Goal: Find specific page/section: Find specific page/section

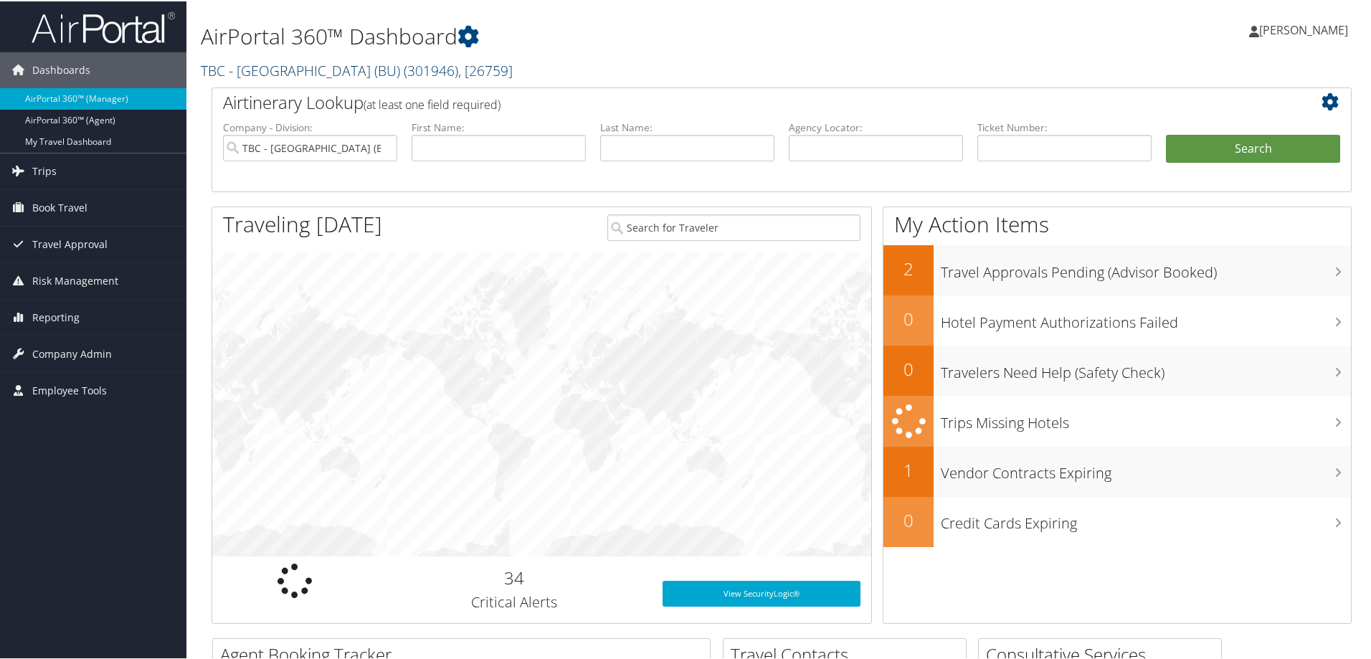
click at [226, 72] on link "TBC - [GEOGRAPHIC_DATA] (BU) ( 301946 ) , [ 26759 ]" at bounding box center [357, 69] width 312 height 19
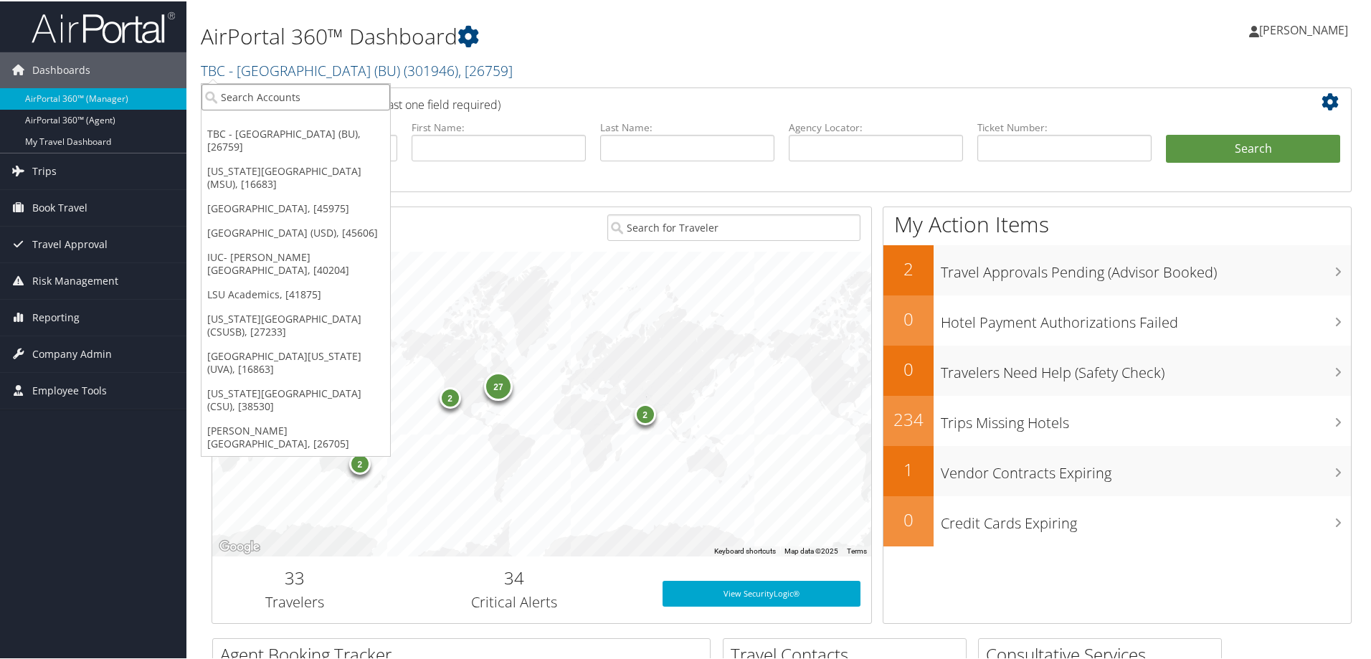
click at [227, 96] on input "search" at bounding box center [296, 95] width 189 height 27
type input "c"
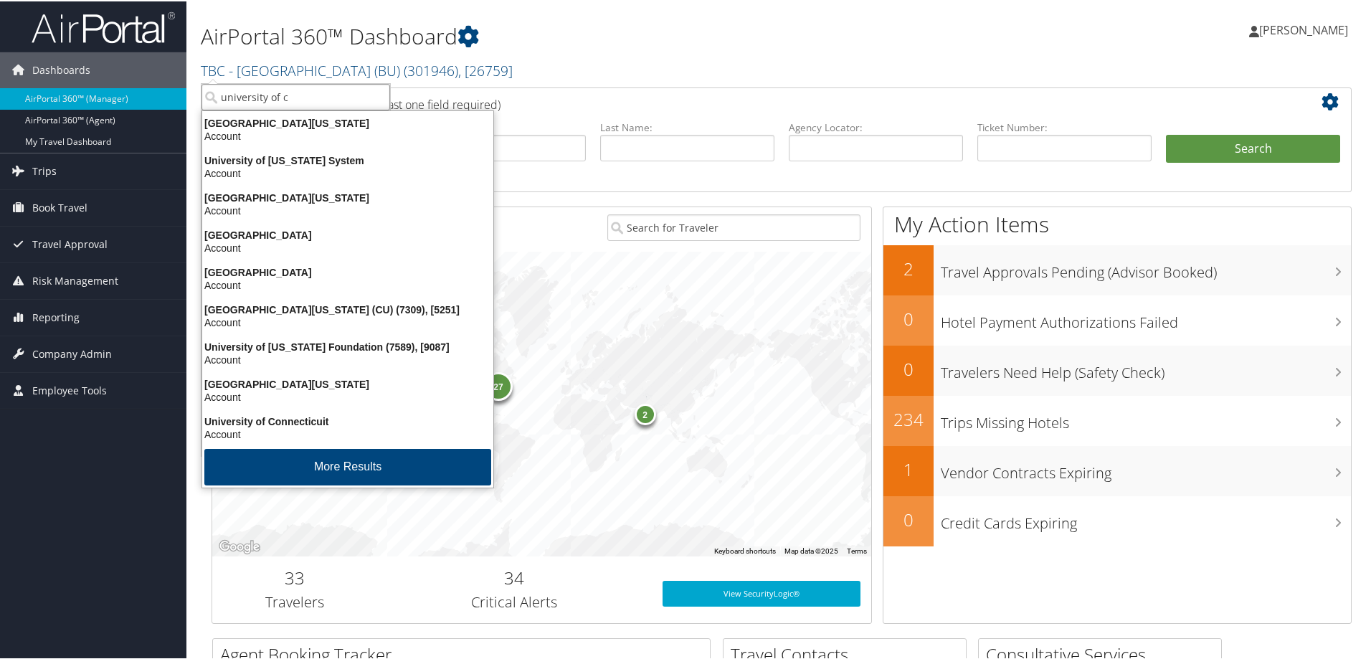
type input "university of co"
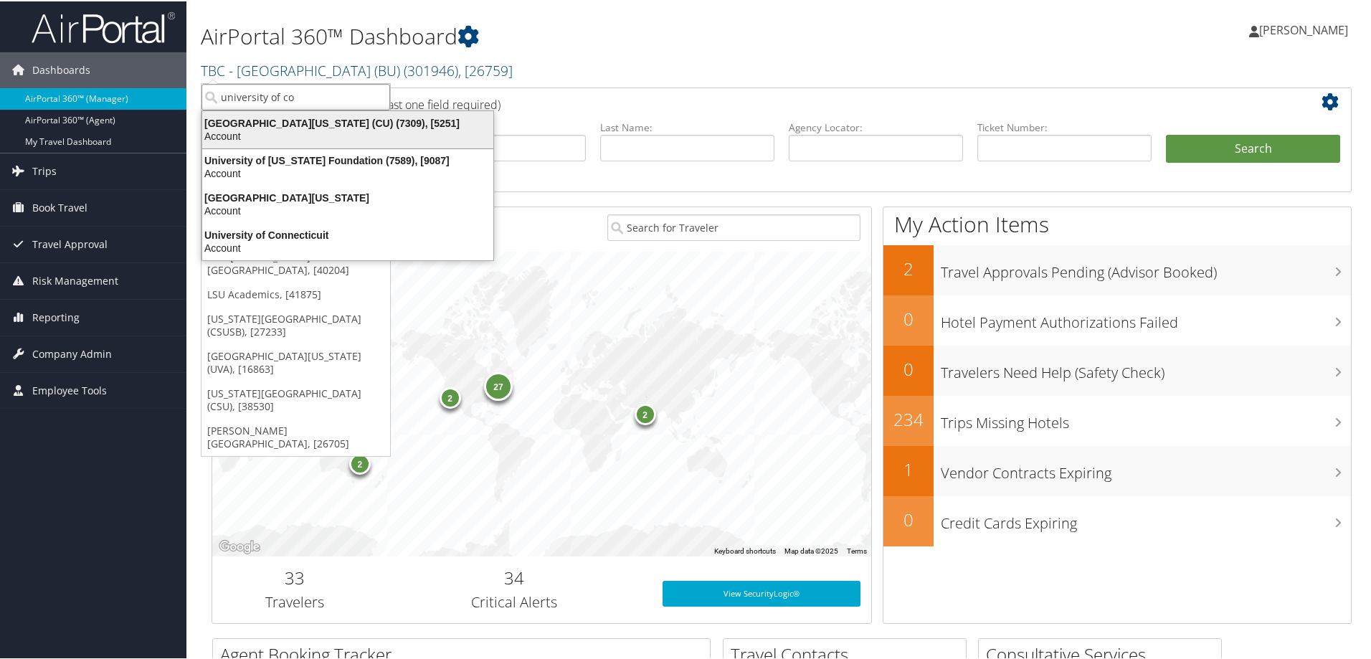
click at [253, 118] on div "[GEOGRAPHIC_DATA][US_STATE] (CU) (7309), [5251]" at bounding box center [348, 121] width 308 height 13
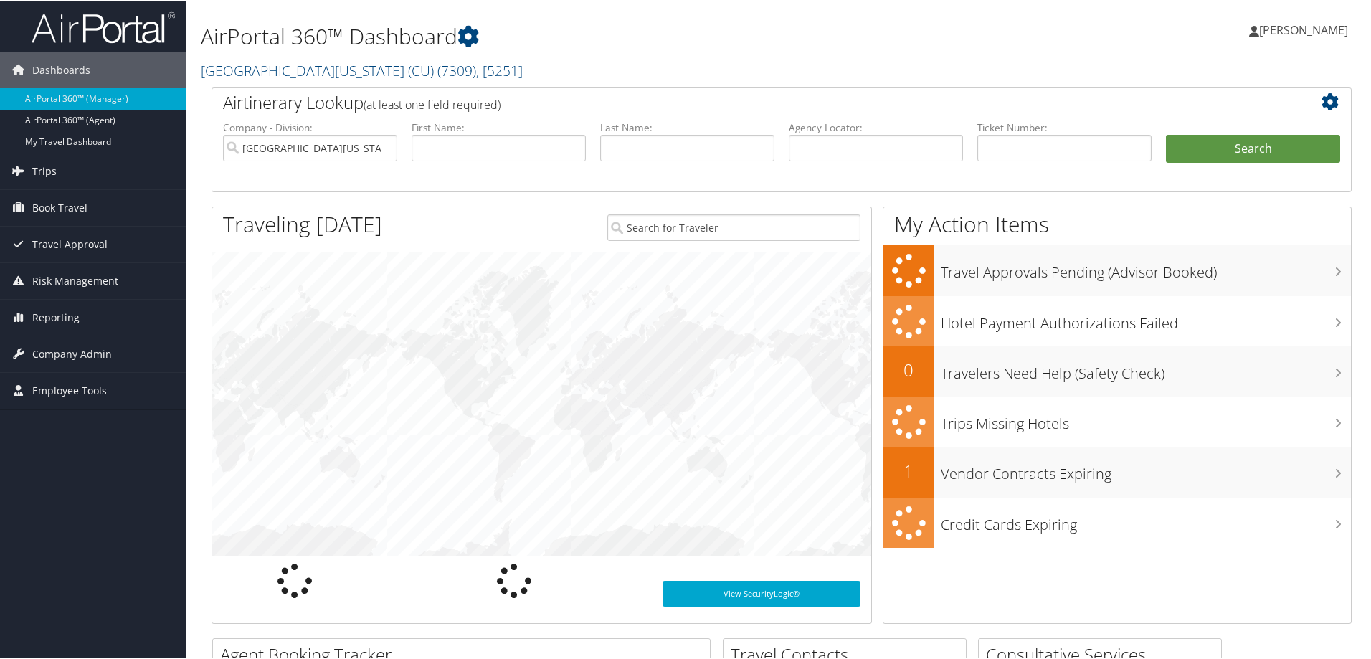
click at [60, 353] on span "Company Admin" at bounding box center [72, 353] width 80 height 36
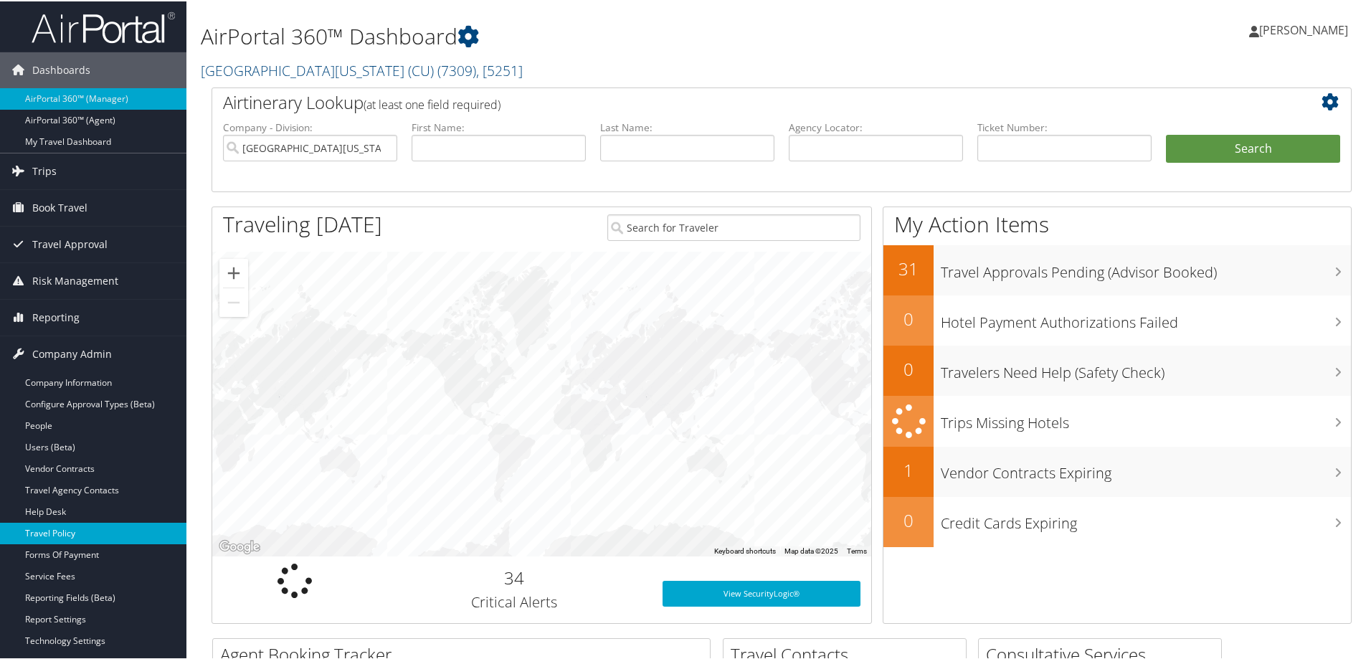
click at [49, 534] on link "Travel Policy" at bounding box center [93, 532] width 186 height 22
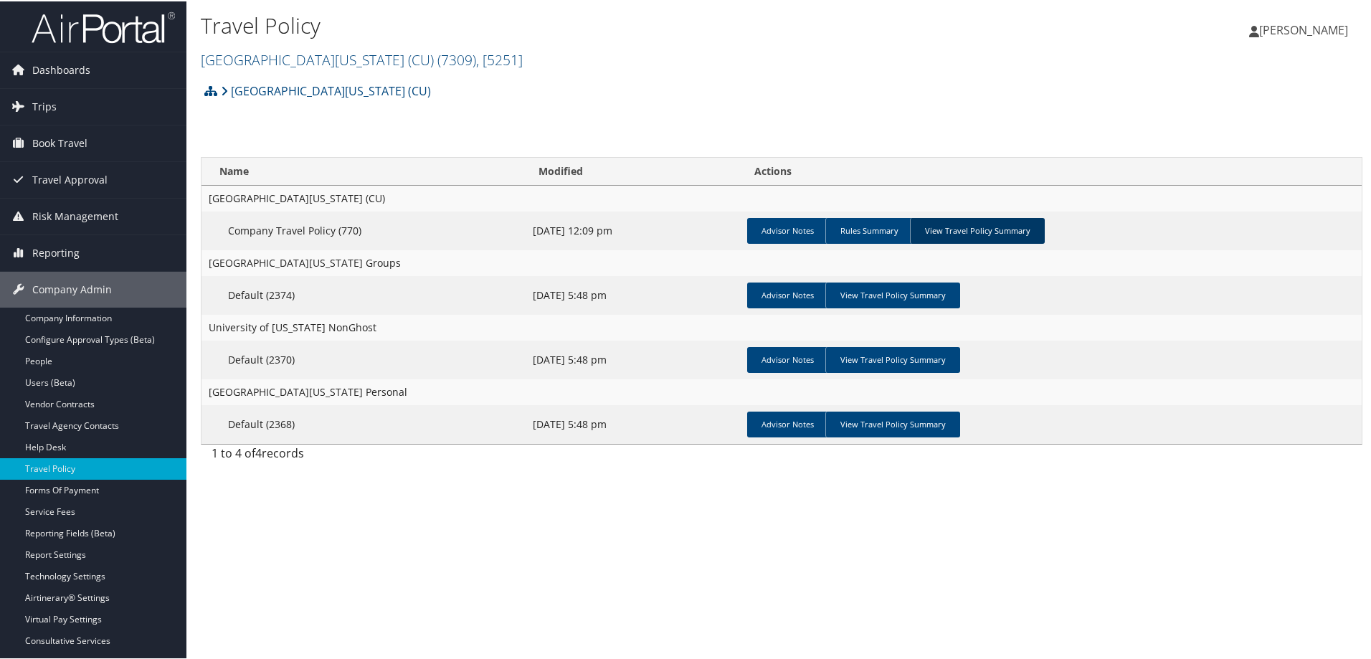
click at [973, 232] on link "View Travel Policy Summary" at bounding box center [977, 230] width 135 height 26
